Goal: Feedback & Contribution: Contribute content

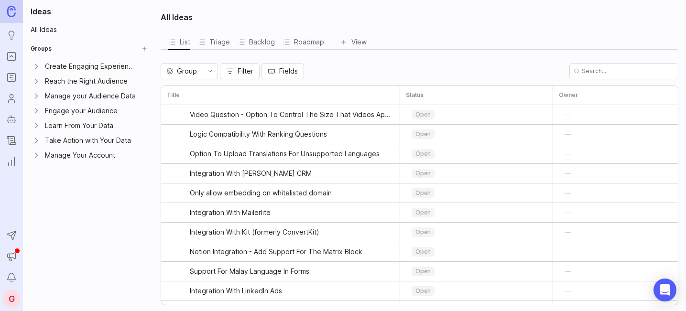
click at [12, 33] on icon "Ideas" at bounding box center [11, 35] width 11 height 11
click at [9, 58] on icon "Portal" at bounding box center [11, 56] width 11 height 11
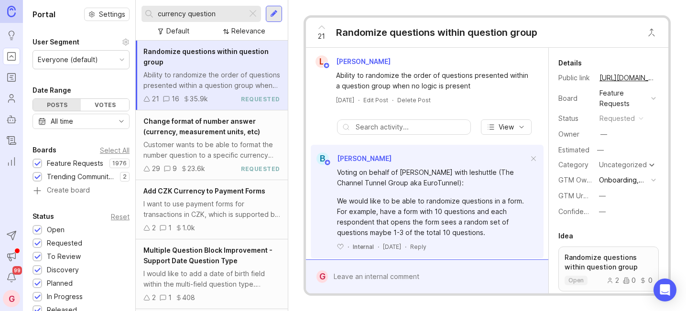
click at [257, 16] on div at bounding box center [252, 14] width 11 height 12
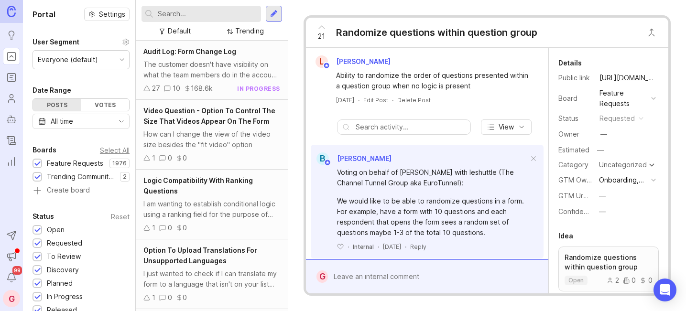
click at [212, 9] on input "text" at bounding box center [207, 14] width 99 height 11
type input "m"
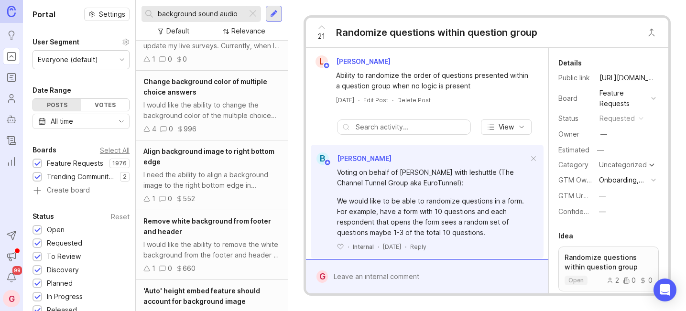
scroll to position [147, 0]
drag, startPoint x: 242, startPoint y: 14, endPoint x: 169, endPoint y: 0, distance: 74.4
click at [169, 0] on div "background sound audio Default Relevance" at bounding box center [212, 20] width 152 height 41
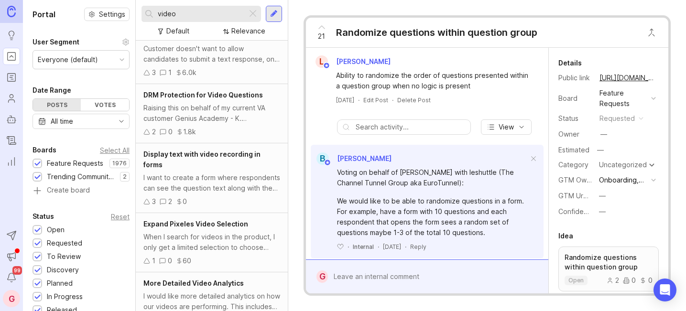
scroll to position [1105, 0]
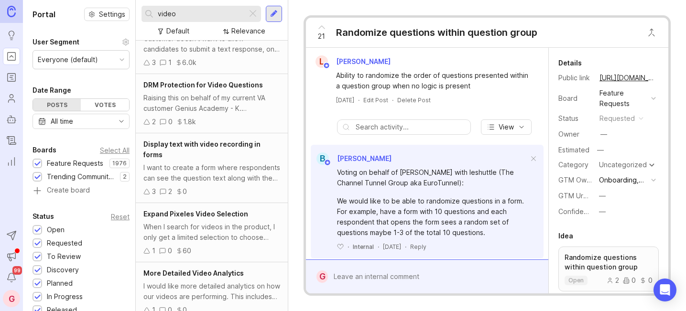
type input "video"
click at [273, 13] on div at bounding box center [274, 14] width 8 height 9
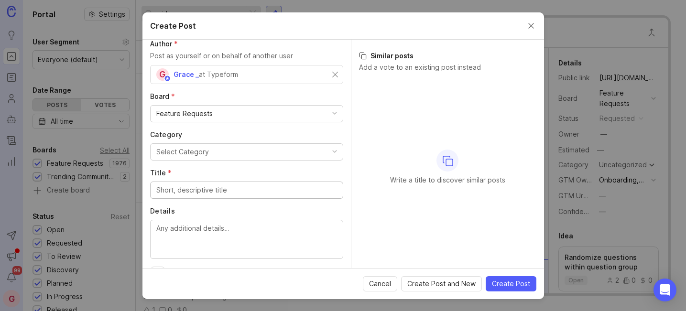
scroll to position [12, 0]
click at [206, 153] on div "Select Category" at bounding box center [182, 151] width 53 height 11
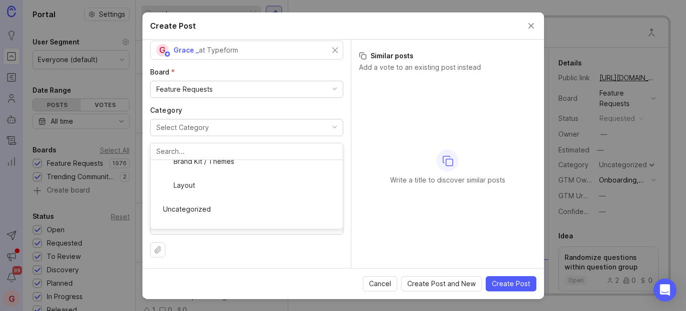
scroll to position [37, 0]
click at [211, 166] on input "Title *" at bounding box center [246, 165] width 181 height 11
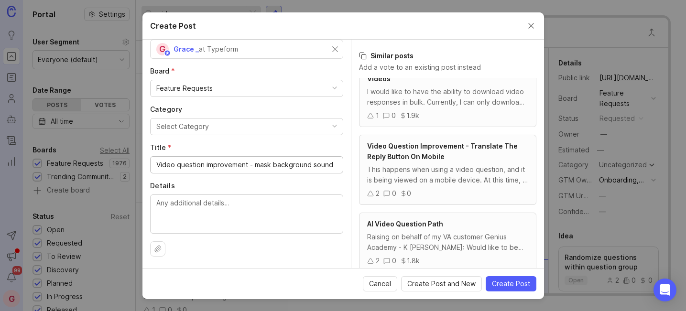
scroll to position [23, 0]
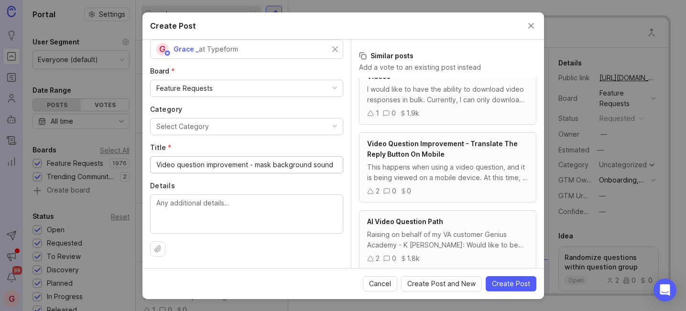
type input "Video question improvement - mask background sound"
click at [213, 211] on textarea "Details" at bounding box center [246, 214] width 181 height 32
type textarea "T"
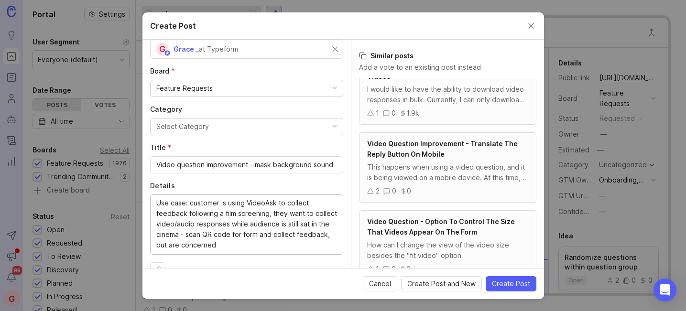
click at [218, 236] on textarea "Use case: customer is using VideoAsk to collect feedback following a film scree…" at bounding box center [246, 224] width 181 height 53
click at [187, 247] on textarea "Use case: customer is using VideoAsk to collect feedback following a film scree…" at bounding box center [246, 224] width 181 height 53
click at [262, 252] on div "Use case: customer is using VideoAsk to collect feedback following a film scree…" at bounding box center [246, 225] width 193 height 60
click at [262, 243] on textarea "Use case: customer is using VideoAsk to collect feedback following a film scree…" at bounding box center [246, 224] width 181 height 53
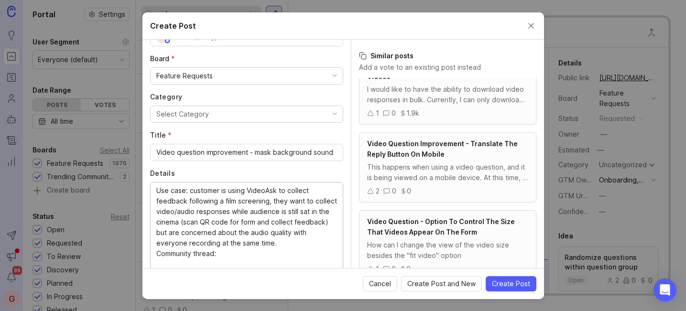
paste textarea "[URL][DOMAIN_NAME]"
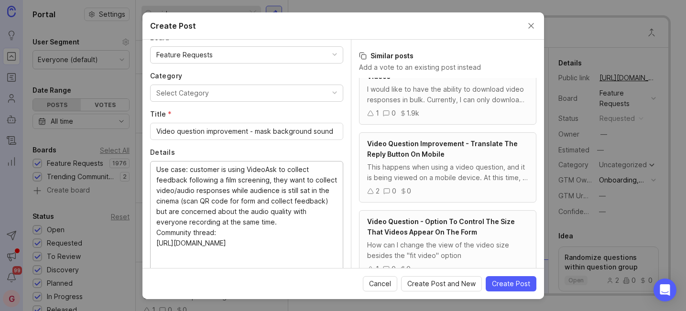
click at [301, 223] on textarea "Use case: customer is using VideoAsk to collect feedback following a film scree…" at bounding box center [246, 216] width 181 height 105
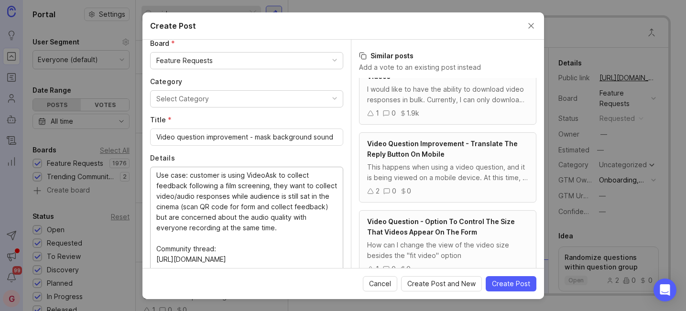
click at [270, 187] on textarea "Use case: customer is using VideoAsk to collect feedback following a film scree…" at bounding box center [246, 222] width 181 height 105
click at [269, 197] on textarea "Use case: customer is using VideoAsk to collect feedback following a film scree…" at bounding box center [246, 222] width 181 height 105
type textarea "Use case: customer is using VideoAsk to collect feedback following a film scree…"
click at [519, 281] on span "Create Post" at bounding box center [511, 284] width 38 height 10
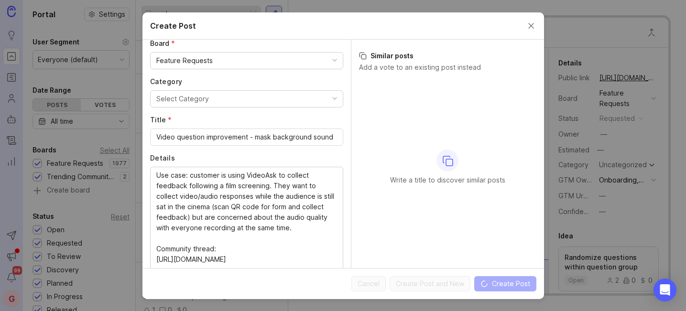
scroll to position [0, 0]
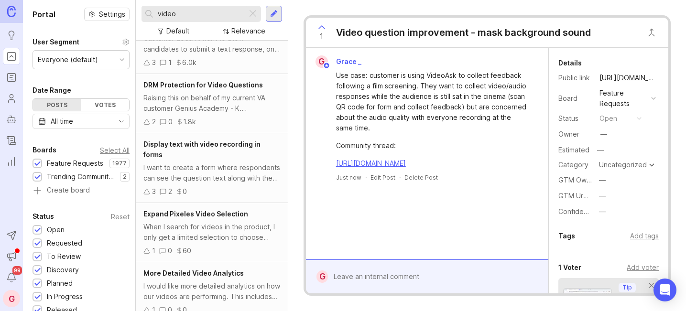
click at [638, 164] on div "Uncategorized" at bounding box center [623, 165] width 48 height 7
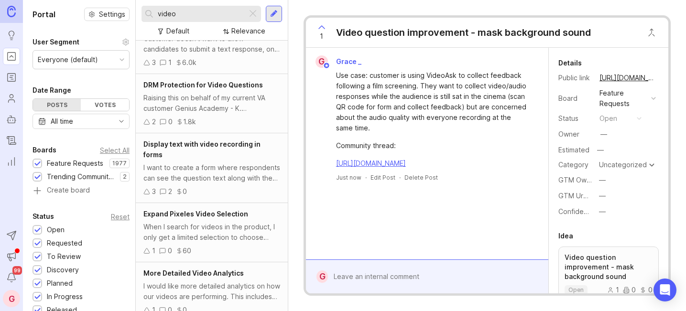
click at [251, 15] on div at bounding box center [252, 14] width 11 height 12
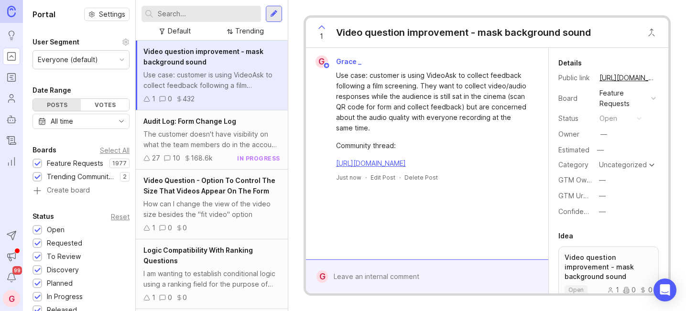
click at [622, 78] on link "[URL][DOMAIN_NAME]" at bounding box center [628, 78] width 62 height 12
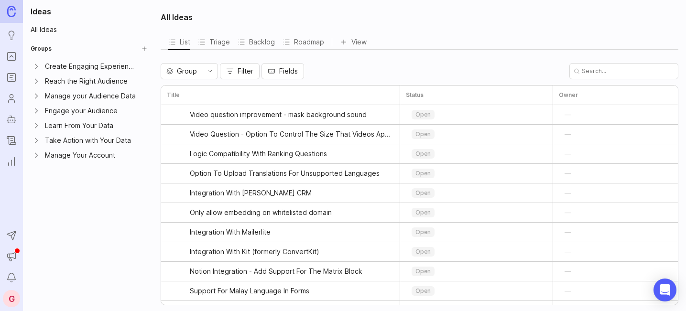
click at [9, 74] on icon "Roadmaps" at bounding box center [11, 77] width 11 height 11
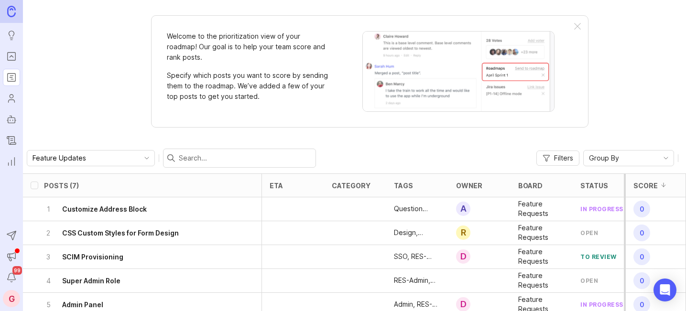
click at [13, 57] on icon "Portal" at bounding box center [11, 56] width 3 height 2
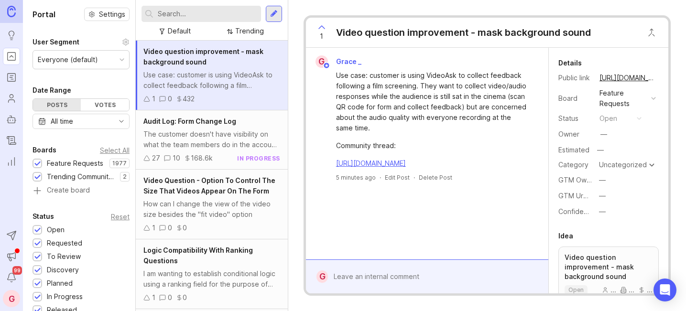
click at [203, 17] on input "text" at bounding box center [207, 14] width 99 height 11
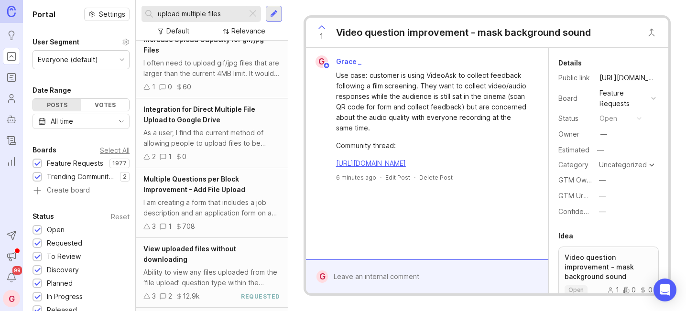
scroll to position [13, 0]
type input "upload multiple files"
click at [213, 117] on span "Integration for Direct Multiple File Upload to Google Drive" at bounding box center [199, 113] width 112 height 19
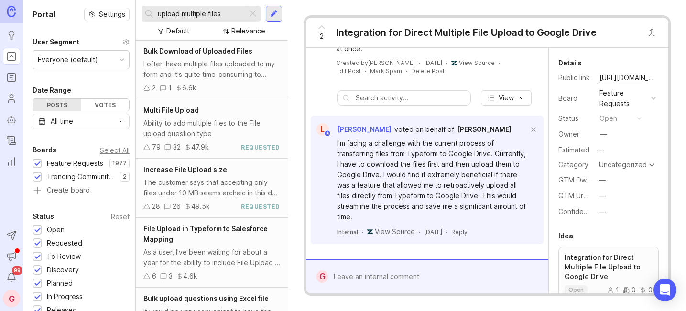
scroll to position [351, 0]
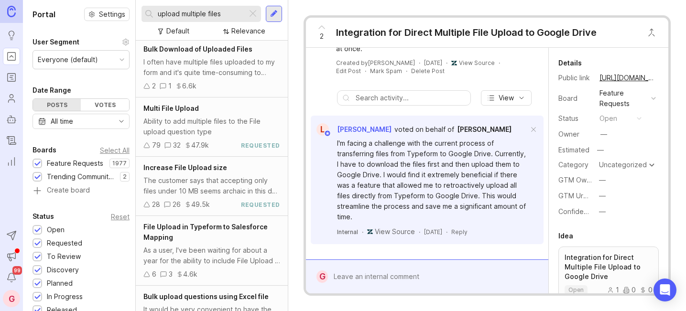
click at [175, 110] on span "Multi File Upload" at bounding box center [170, 108] width 55 height 8
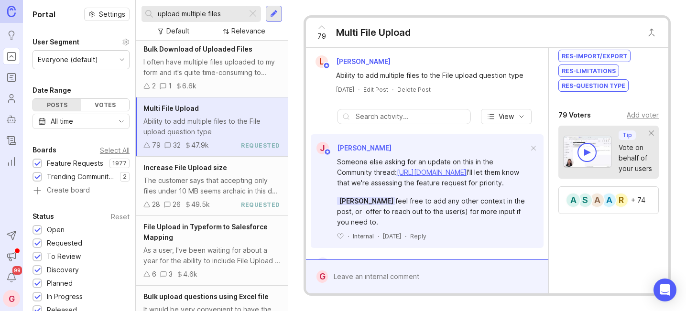
scroll to position [316, 0]
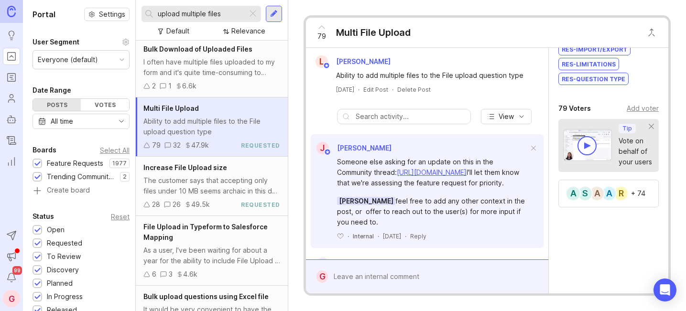
click at [628, 109] on div "Add voter" at bounding box center [643, 108] width 32 height 11
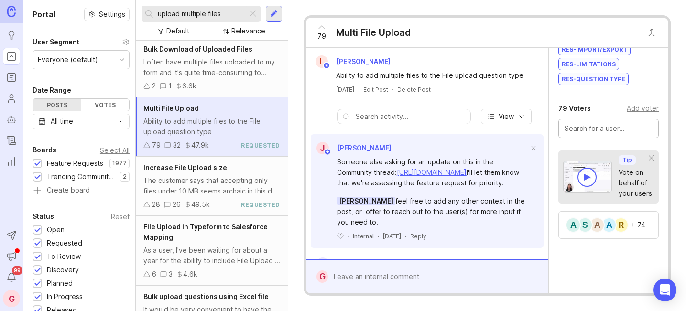
click at [590, 131] on input "text" at bounding box center [609, 128] width 88 height 11
type input "NatLenno"
